Goal: Find specific page/section: Find specific page/section

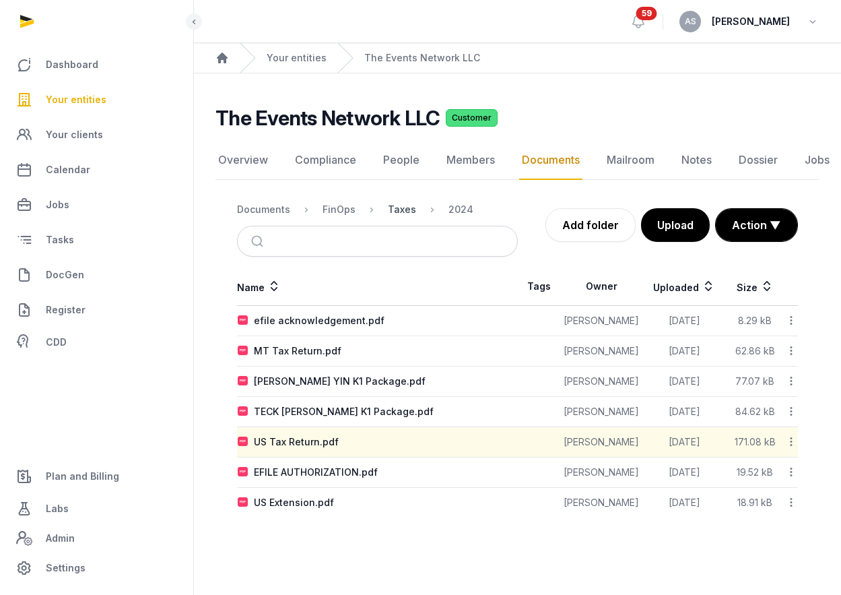
click at [406, 210] on div "Taxes" at bounding box center [402, 209] width 28 height 13
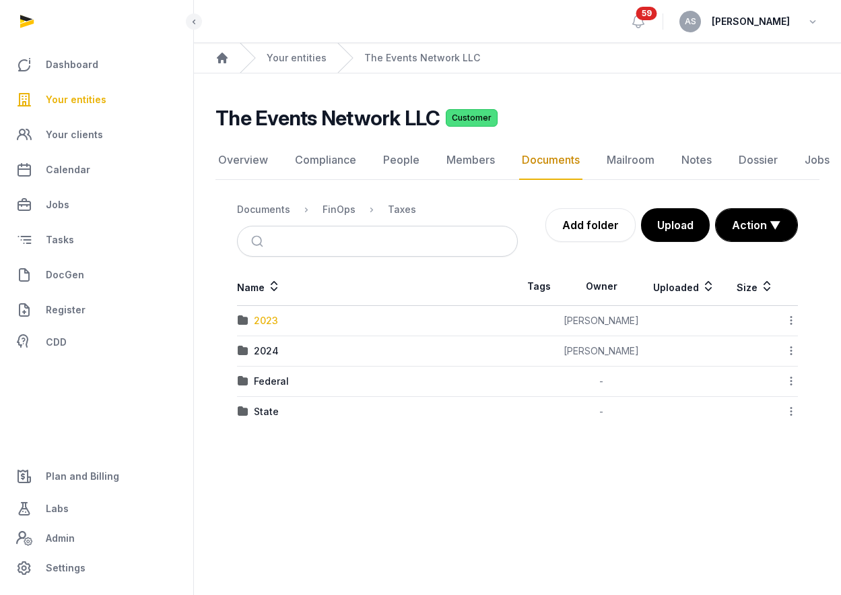
click at [271, 317] on div "2023" at bounding box center [266, 320] width 24 height 13
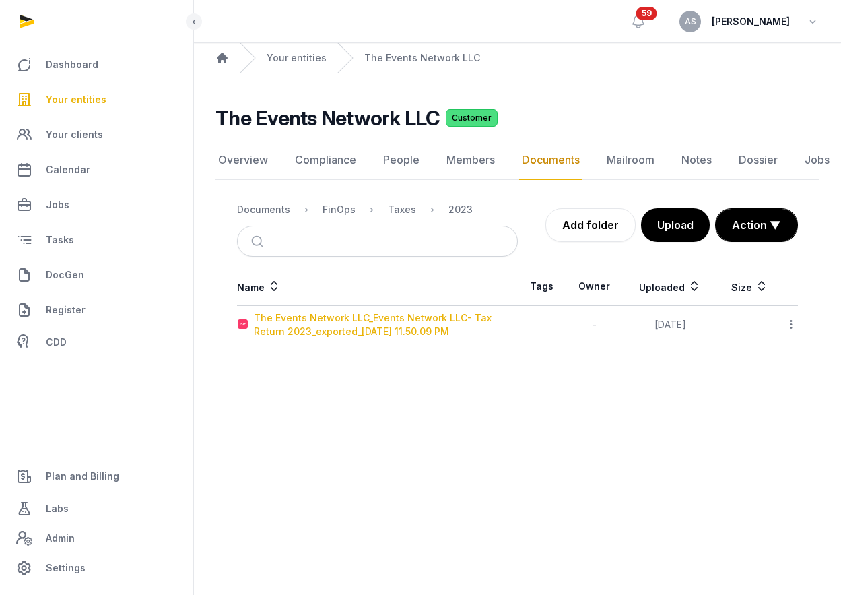
click at [302, 317] on div "The Events Network LLC_Events Network LLC- Tax Return 2023_exported_[DATE] 11.5…" at bounding box center [385, 324] width 263 height 27
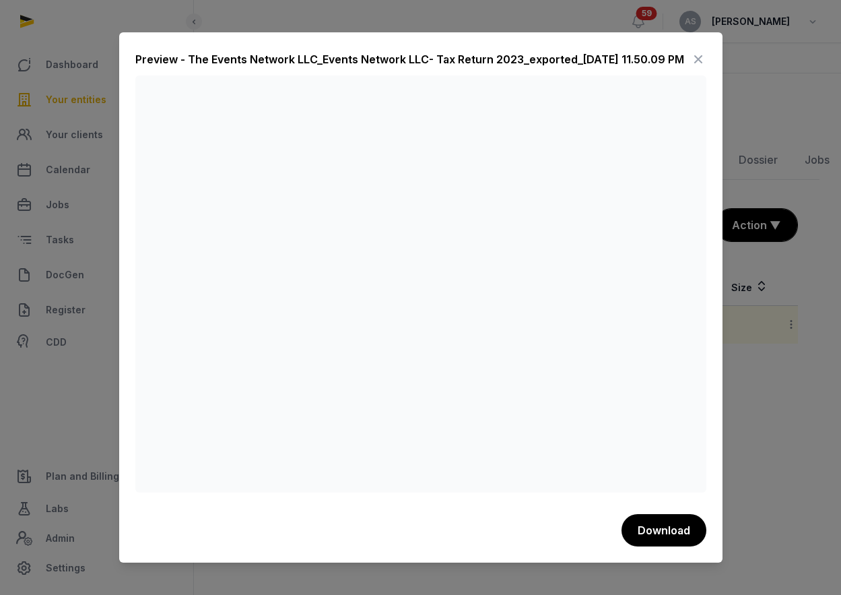
click at [699, 56] on icon at bounding box center [699, 60] width 16 height 22
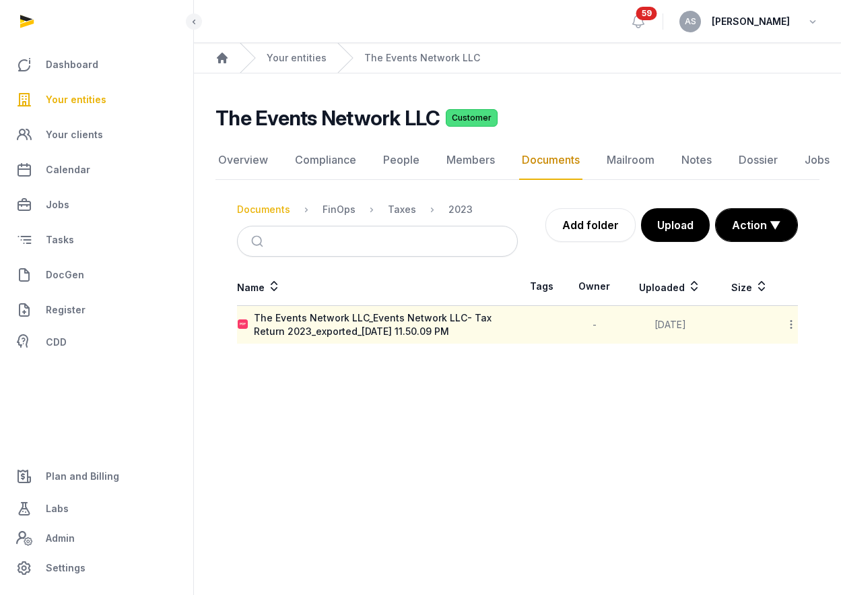
click at [278, 208] on div "Documents" at bounding box center [263, 209] width 53 height 13
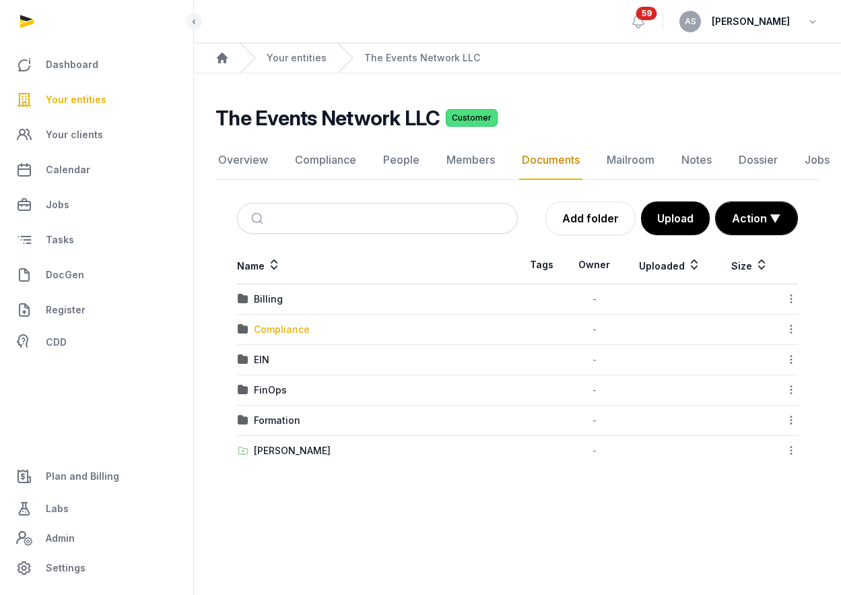
click at [301, 327] on div "Compliance" at bounding box center [282, 329] width 56 height 13
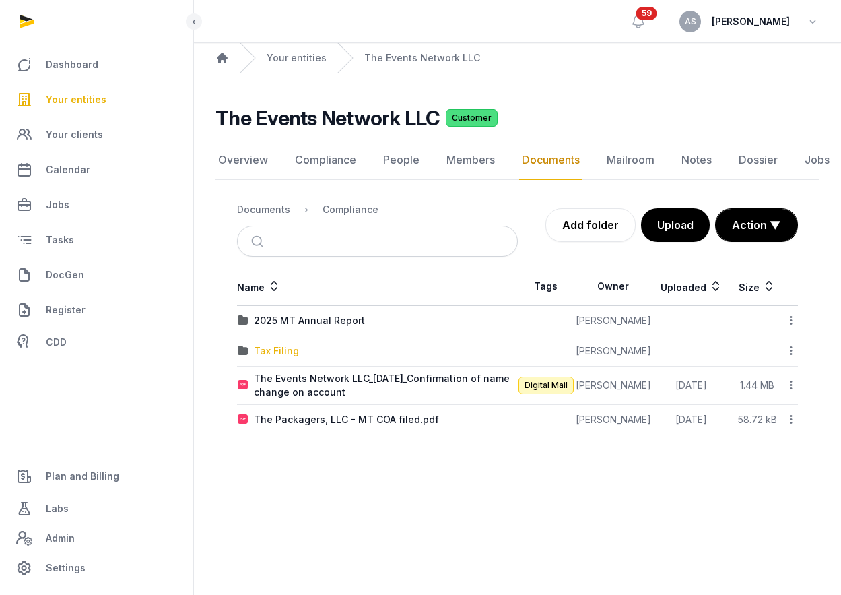
click at [273, 348] on div "Tax Filing" at bounding box center [276, 350] width 45 height 13
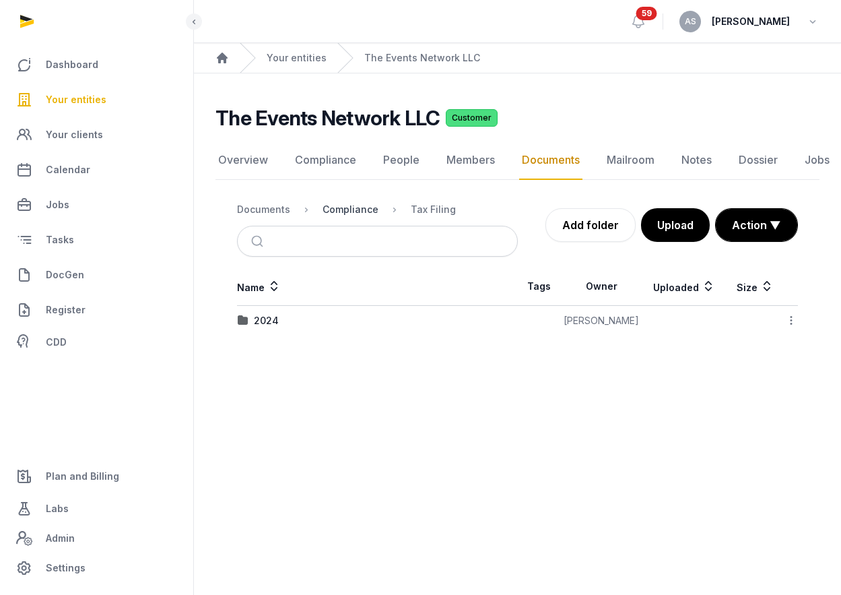
click at [338, 210] on div "Compliance" at bounding box center [351, 209] width 56 height 13
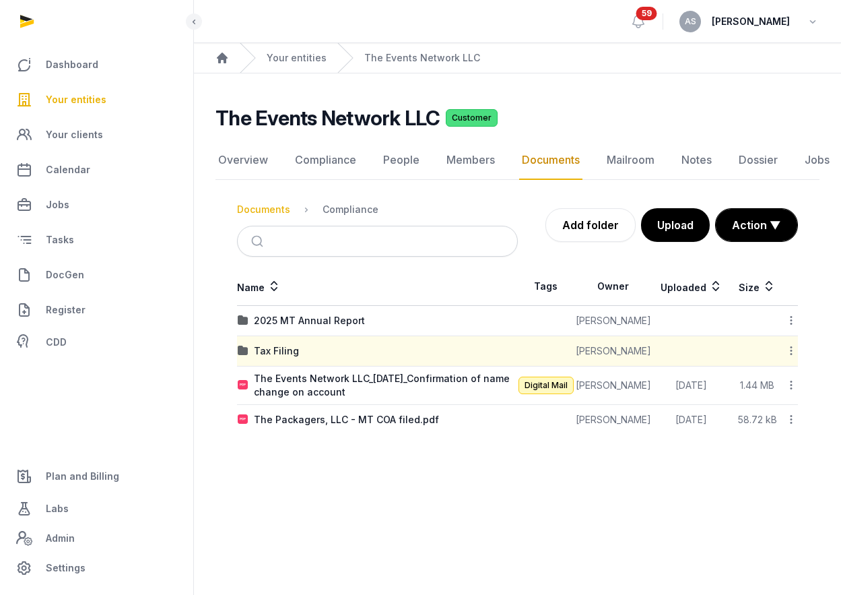
click at [274, 214] on div "Documents" at bounding box center [263, 209] width 53 height 13
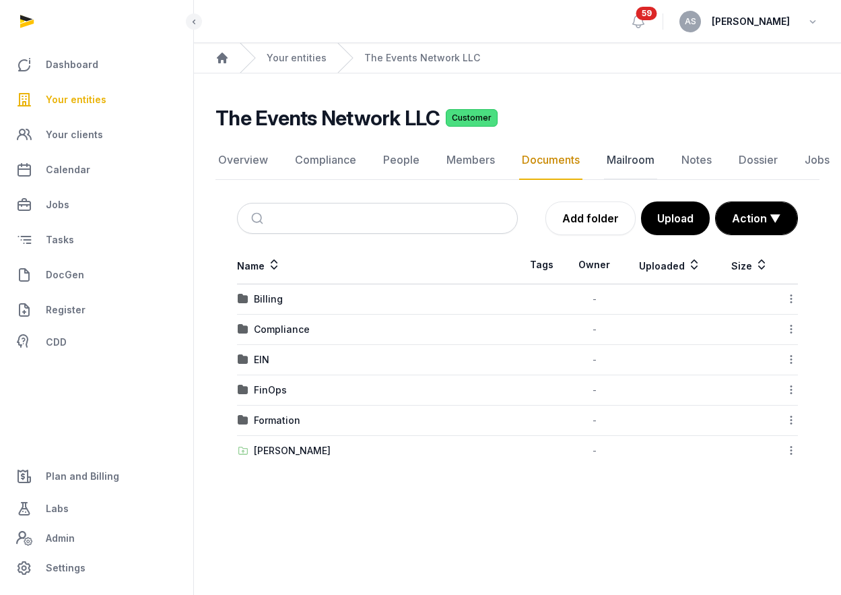
click at [619, 156] on link "Mailroom" at bounding box center [630, 160] width 53 height 39
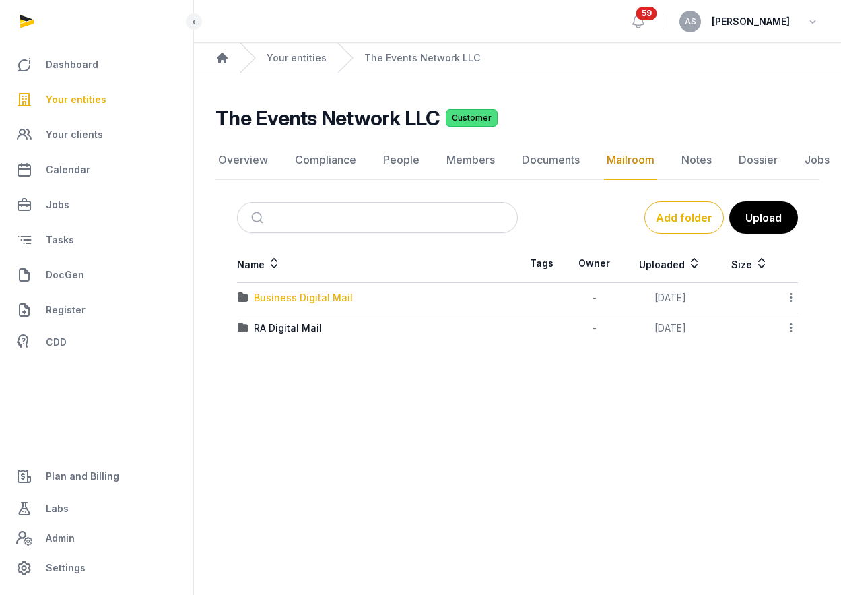
click at [311, 298] on div "Business Digital Mail" at bounding box center [303, 297] width 99 height 13
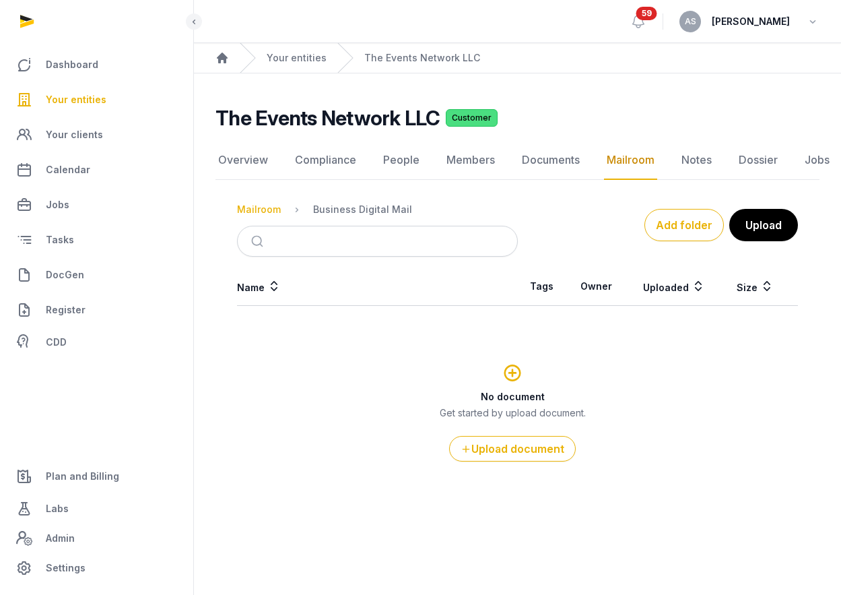
click at [262, 207] on div "Mailroom" at bounding box center [259, 209] width 44 height 13
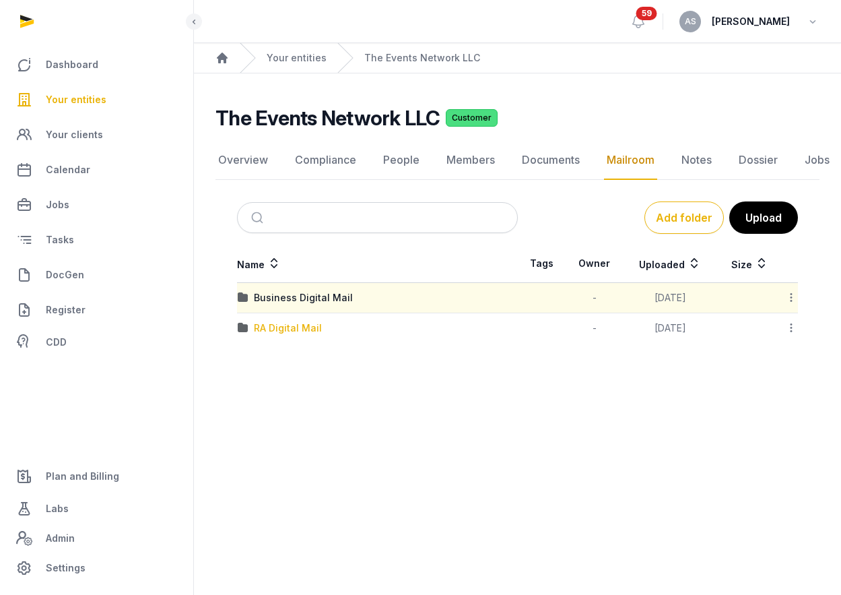
click at [261, 331] on div "RA Digital Mail" at bounding box center [288, 327] width 68 height 13
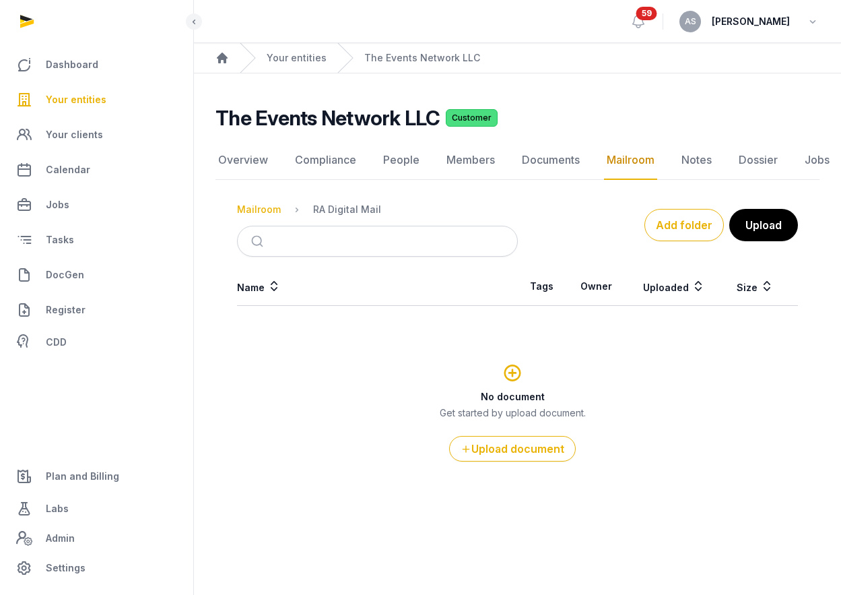
click at [267, 213] on div "Mailroom" at bounding box center [259, 209] width 44 height 13
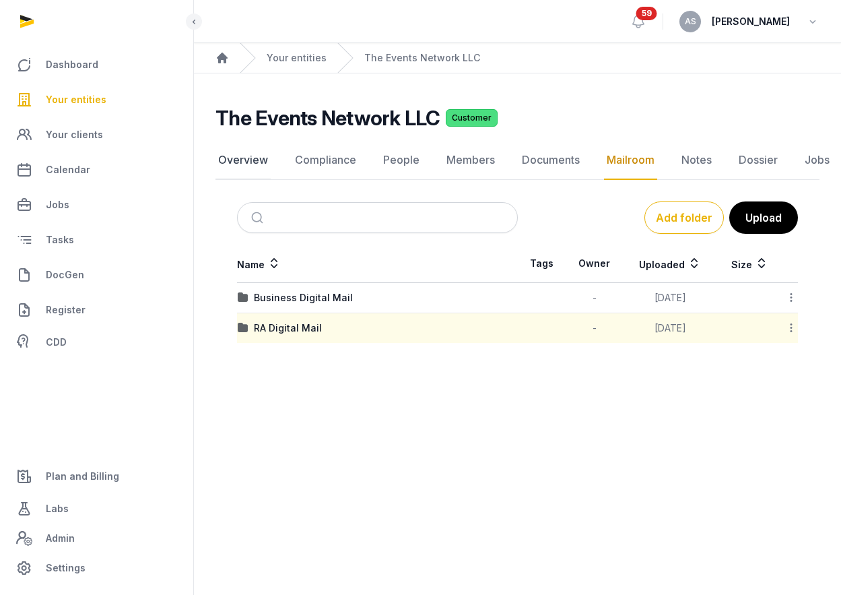
click at [247, 160] on link "Overview" at bounding box center [243, 160] width 55 height 39
